Goal: Transaction & Acquisition: Subscribe to service/newsletter

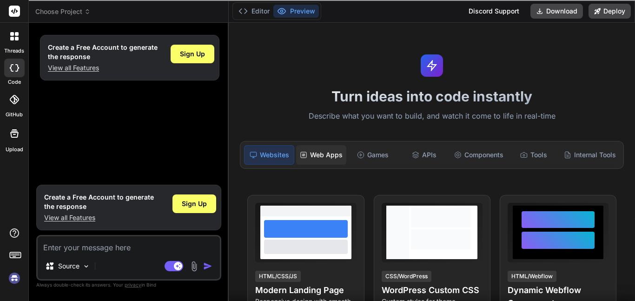
click at [332, 159] on div "Web Apps" at bounding box center [321, 155] width 50 height 20
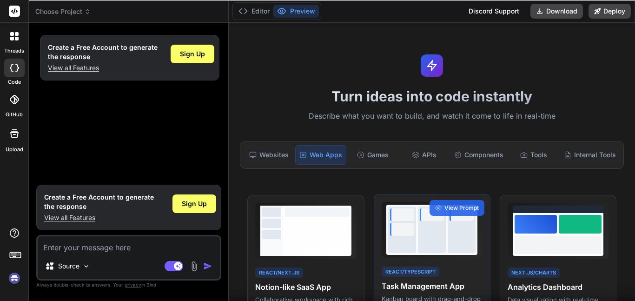
scroll to position [0, 0]
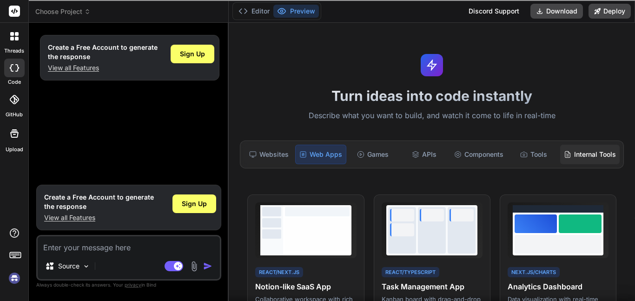
click at [564, 152] on icon at bounding box center [567, 154] width 7 height 7
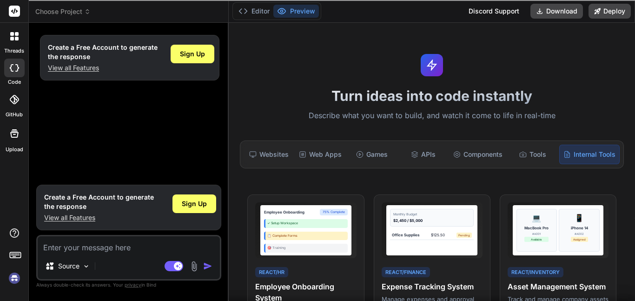
click at [430, 167] on div "Websites Web Apps Games APIs Components Tools Internal Tools" at bounding box center [432, 154] width 384 height 28
click at [431, 155] on div "APIs" at bounding box center [422, 155] width 49 height 20
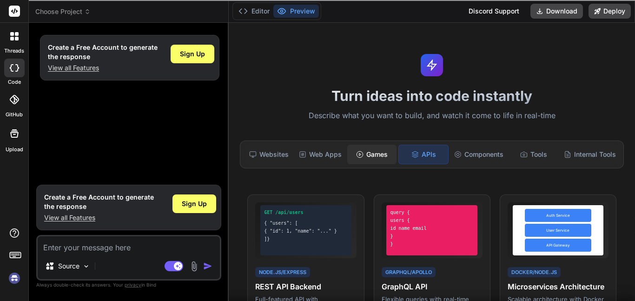
click at [391, 155] on div "Games" at bounding box center [371, 155] width 49 height 20
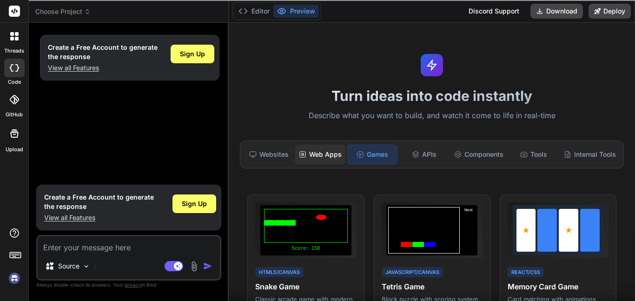
click at [330, 154] on div "Web Apps" at bounding box center [320, 155] width 50 height 20
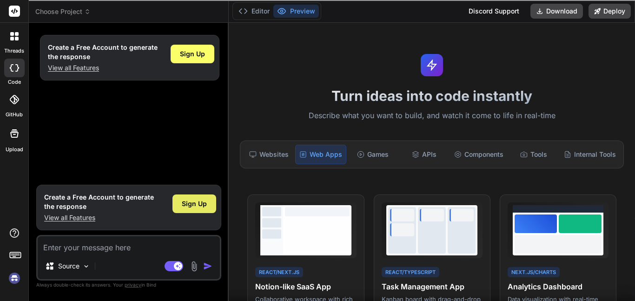
click at [188, 212] on div "Sign Up" at bounding box center [195, 203] width 44 height 19
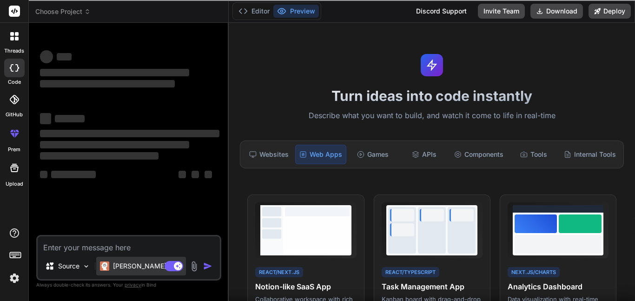
click at [132, 267] on p "Claude 4 S.." at bounding box center [147, 265] width 69 height 9
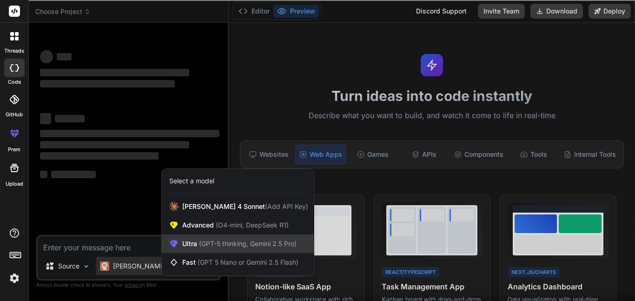
click at [233, 246] on span "(GPT-5 thinking, Gemini 2.5 Pro)" at bounding box center [247, 243] width 100 height 8
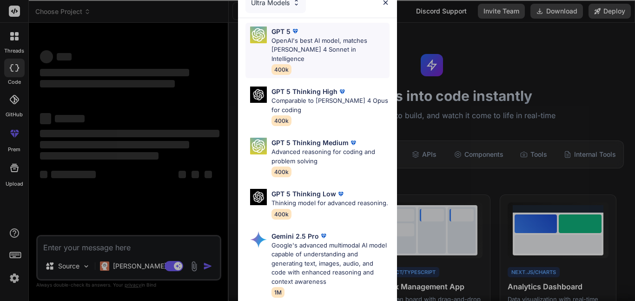
click at [364, 66] on div "GPT 5 OpenAI's best AI model, matches Claude 4 Sonnet in Intelligence 400k" at bounding box center [318, 51] width 144 height 56
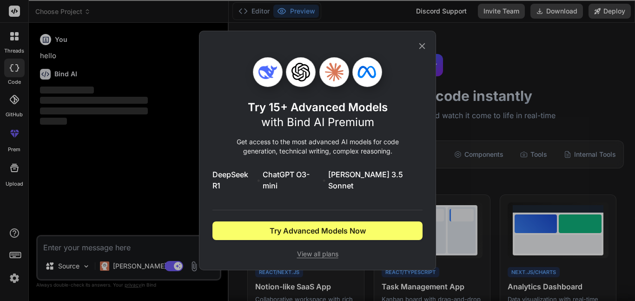
click at [418, 43] on div "Try 15+ Advanced Models with Bind AI Premium Get access to the most advanced AI…" at bounding box center [317, 150] width 210 height 239
click at [424, 47] on icon at bounding box center [422, 46] width 10 height 10
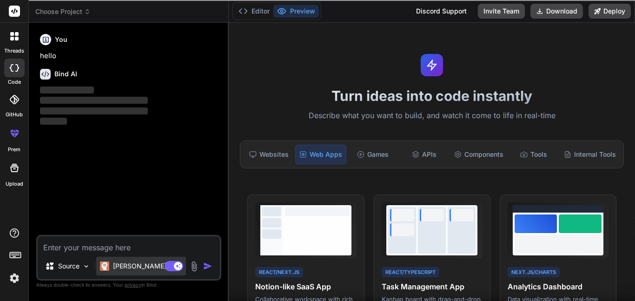
click at [130, 265] on p "Claude 4 S.." at bounding box center [147, 265] width 69 height 9
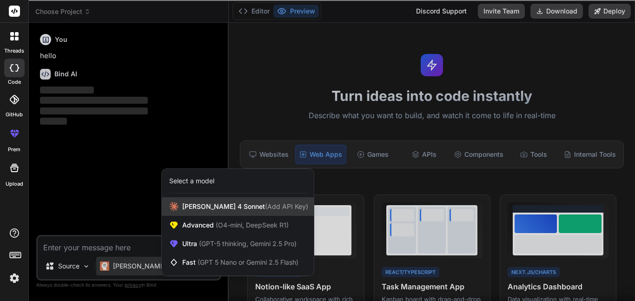
click at [231, 205] on span "Claude 4 Sonnet (Add API Key)" at bounding box center [245, 206] width 126 height 9
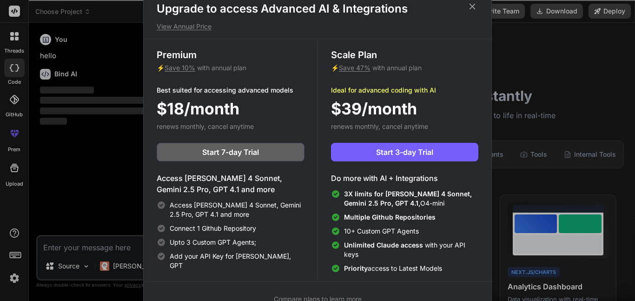
scroll to position [4, 0]
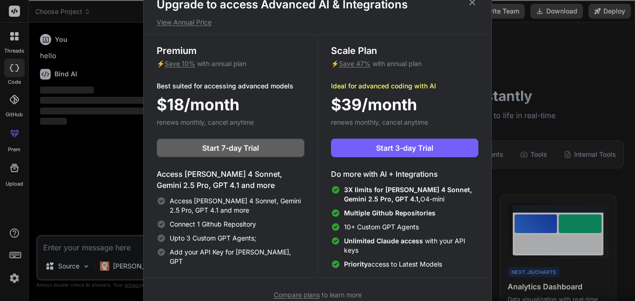
click at [476, 3] on icon at bounding box center [472, 2] width 10 height 10
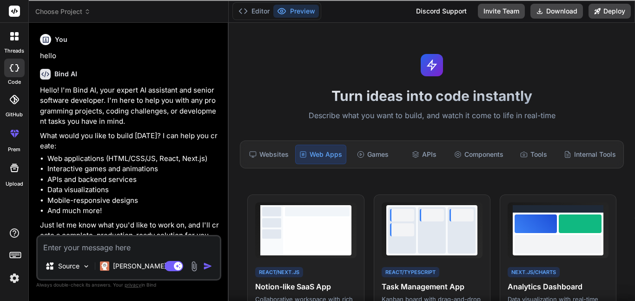
type textarea "x"
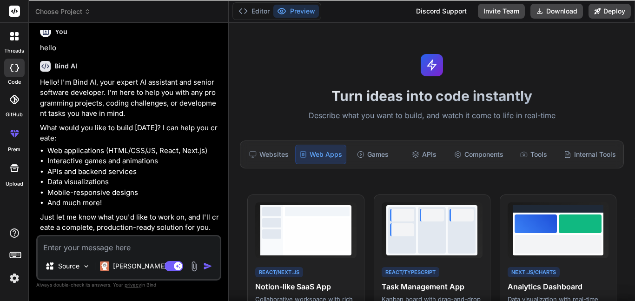
click at [16, 139] on div at bounding box center [14, 133] width 22 height 22
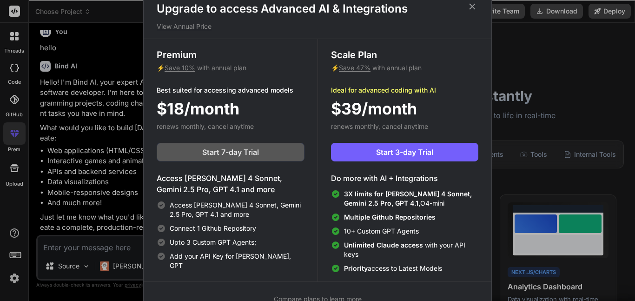
click at [241, 152] on span "Start 7-day Trial" at bounding box center [230, 151] width 57 height 11
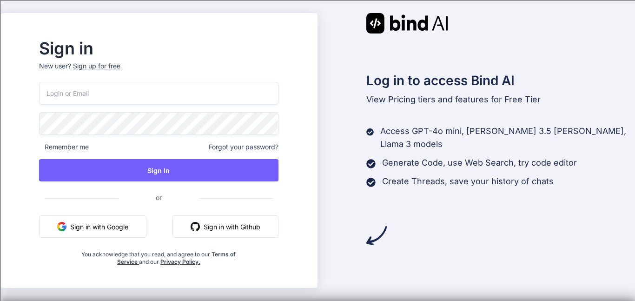
click at [255, 225] on button "Sign in with Github" at bounding box center [226, 226] width 106 height 22
click at [120, 67] on div "Sign up for free" at bounding box center [96, 65] width 47 height 9
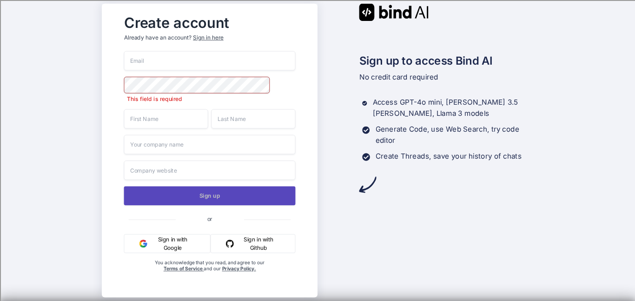
click at [212, 196] on button "Sign up" at bounding box center [210, 195] width 172 height 19
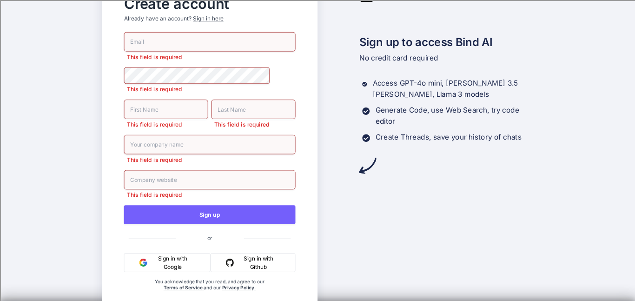
click at [205, 20] on div "Sign in here" at bounding box center [208, 19] width 30 height 8
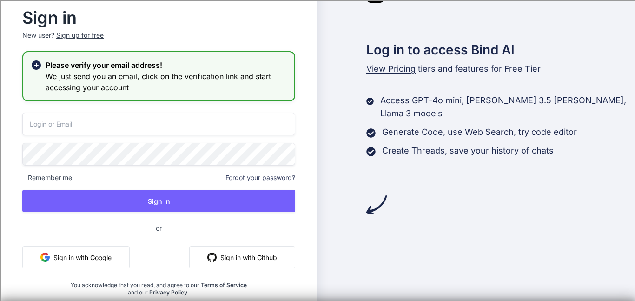
click at [116, 133] on input "email" at bounding box center [158, 124] width 273 height 23
type input "[EMAIL_ADDRESS][DOMAIN_NAME]"
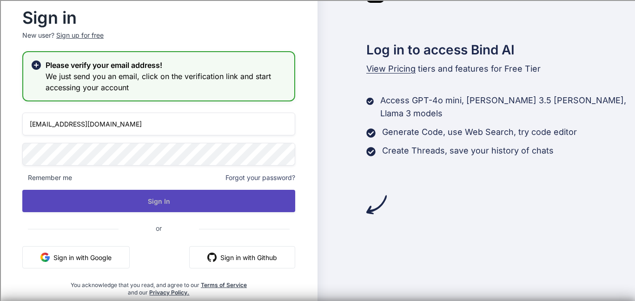
click at [128, 196] on button "Sign In" at bounding box center [158, 201] width 273 height 22
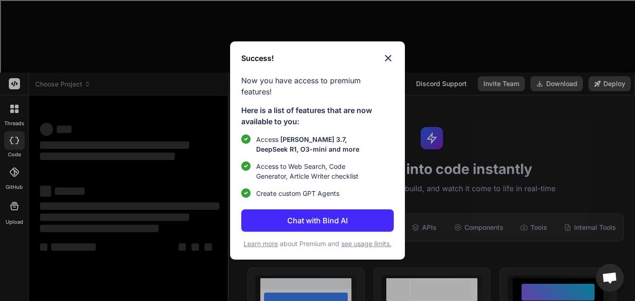
type textarea "x"
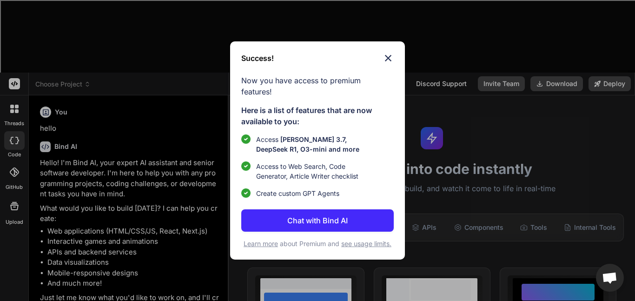
click at [395, 60] on div "Success! Now you have access to premium features! Here is a list of features th…" at bounding box center [317, 150] width 175 height 218
click at [387, 60] on img at bounding box center [388, 58] width 11 height 11
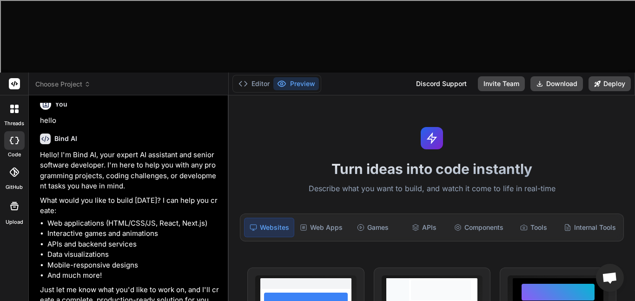
click at [13, 78] on rect at bounding box center [14, 83] width 11 height 11
click at [71, 80] on span "Choose Project" at bounding box center [62, 84] width 55 height 9
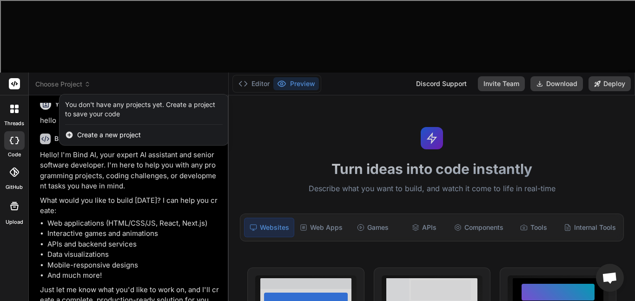
click at [106, 124] on div at bounding box center [144, 124] width 158 height 0
click at [109, 130] on span "Create a new project" at bounding box center [109, 134] width 64 height 9
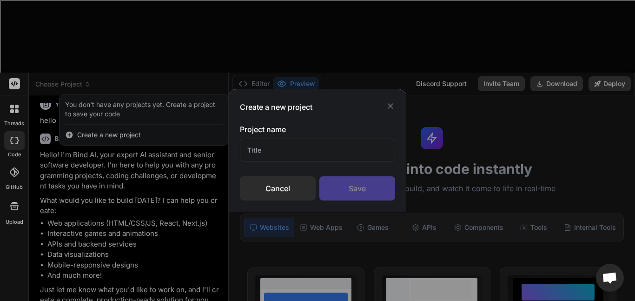
click at [318, 162] on div "Project name Cancel Save" at bounding box center [317, 162] width 155 height 77
click at [305, 148] on input "text" at bounding box center [317, 150] width 155 height 23
type input "EnloeChat"
click at [355, 186] on div "Save" at bounding box center [357, 188] width 76 height 24
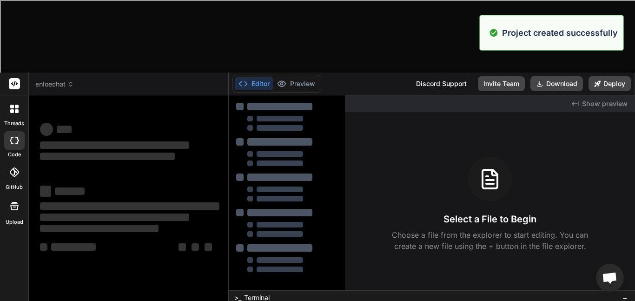
scroll to position [0, 0]
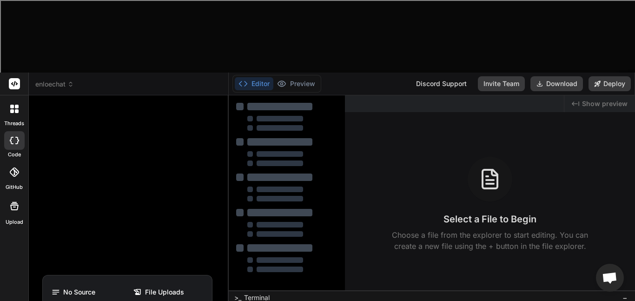
click at [70, 272] on div at bounding box center [317, 150] width 635 height 301
type textarea "x"
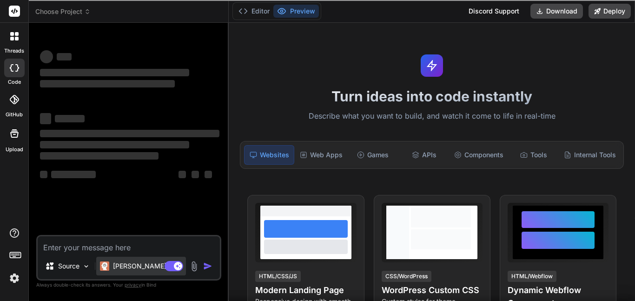
click at [132, 265] on p "[PERSON_NAME] 4 S.." at bounding box center [147, 265] width 69 height 9
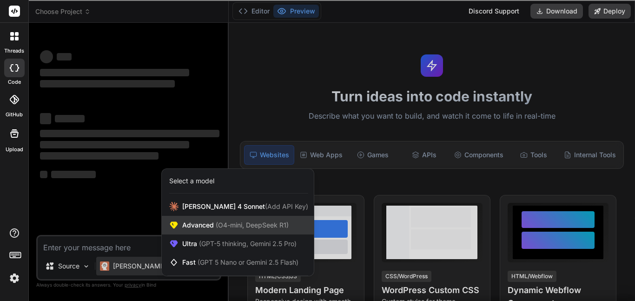
click at [255, 226] on span "(O4-mini, DeepSeek R1)" at bounding box center [251, 225] width 75 height 8
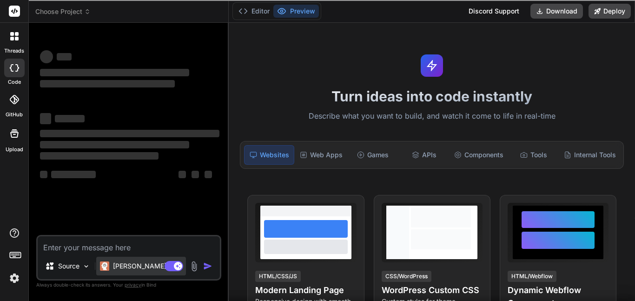
click at [130, 266] on p "Claude 4 S.." at bounding box center [147, 265] width 69 height 9
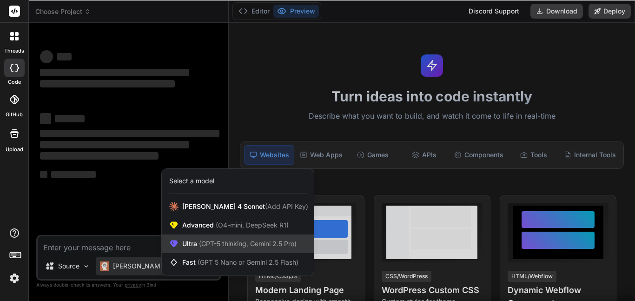
click at [187, 238] on div "Ultra (GPT-5 thinking, Gemini 2.5 Pro)" at bounding box center [238, 243] width 152 height 19
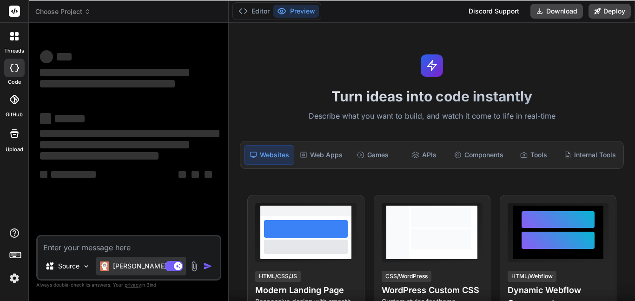
click at [139, 257] on div "Claude 4 S.." at bounding box center [141, 266] width 90 height 19
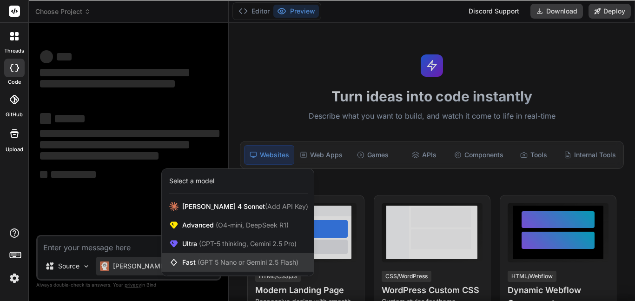
click at [196, 262] on span "Fast (GPT 5 Nano or Gemini 2.5 Flash)" at bounding box center [240, 262] width 116 height 9
type textarea "x"
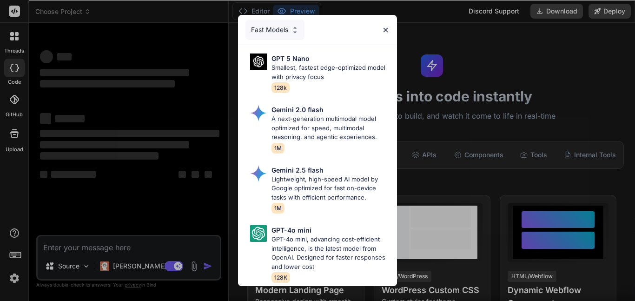
click at [292, 29] on img at bounding box center [295, 30] width 8 height 8
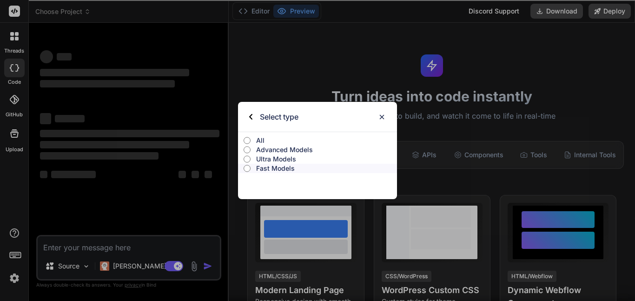
click at [272, 149] on p "Advanced Models" at bounding box center [326, 149] width 141 height 9
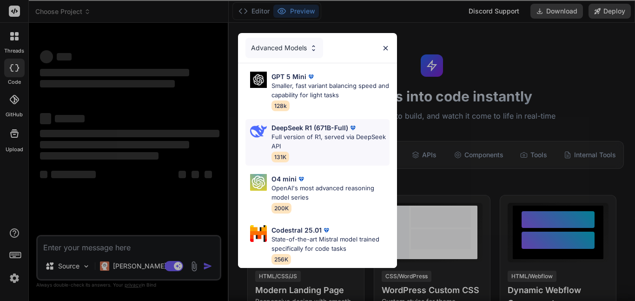
click at [326, 153] on div "DeepSeek R1 (671B-Full) Full version of R1, served via DeepSeek API 131K" at bounding box center [331, 142] width 118 height 39
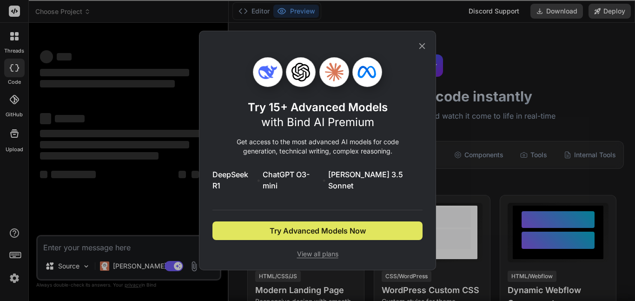
click at [329, 225] on span "Try Advanced Models Now" at bounding box center [318, 230] width 96 height 11
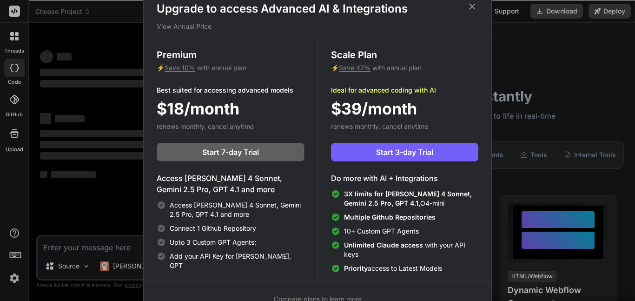
click at [106, 56] on div "Upgrade to access Advanced AI & Integrations View Annual Price Premium ⚡ Save 1…" at bounding box center [317, 150] width 635 height 301
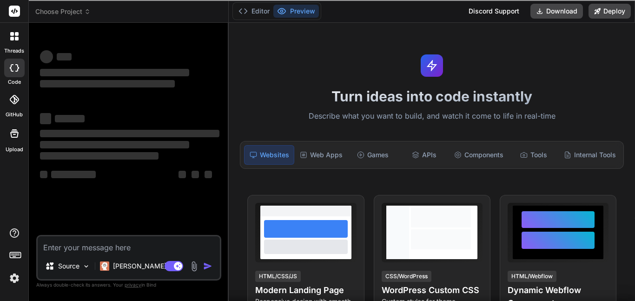
click at [16, 11] on rect at bounding box center [14, 11] width 11 height 11
click at [13, 281] on img at bounding box center [15, 278] width 16 height 16
